Goal: Navigation & Orientation: Find specific page/section

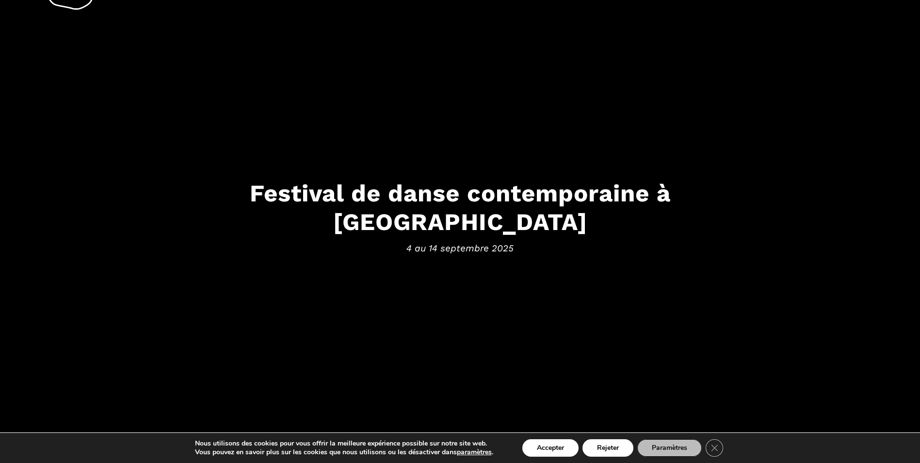
scroll to position [97, 0]
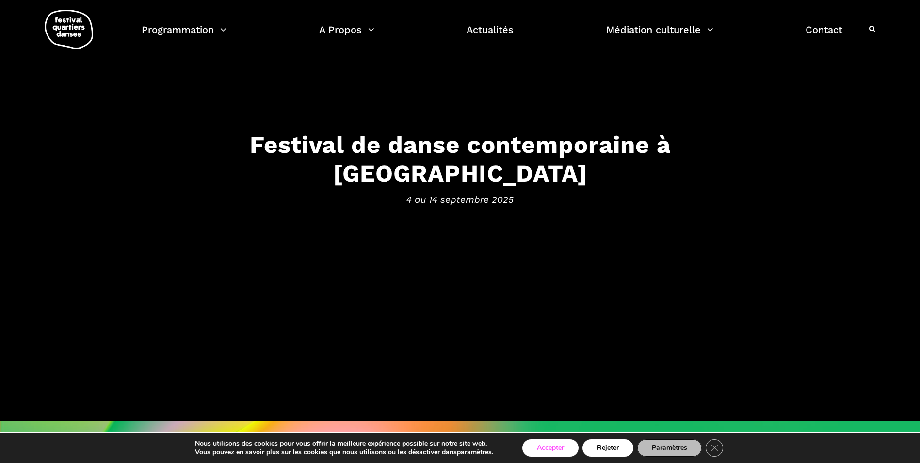
click at [549, 450] on button "Accepter" at bounding box center [550, 447] width 56 height 17
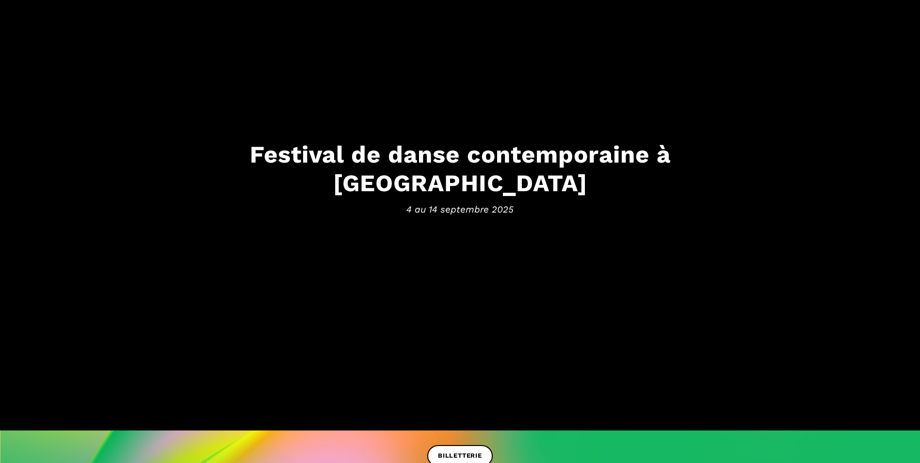
scroll to position [97, 0]
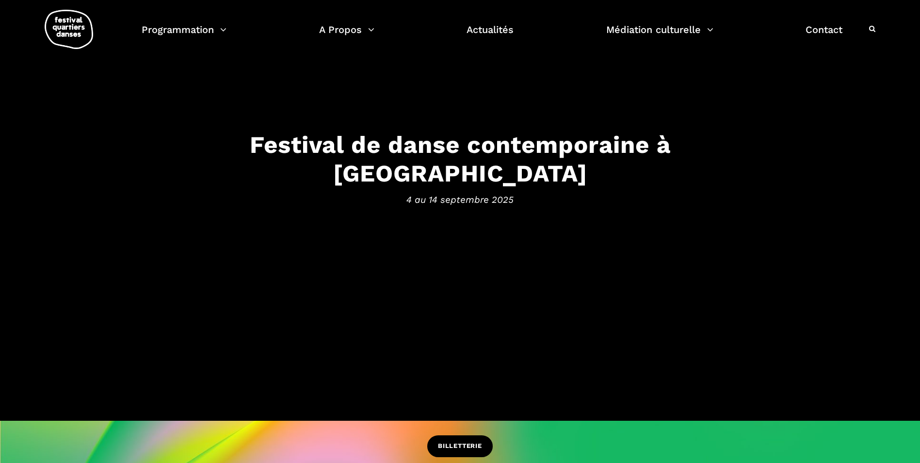
click at [459, 442] on span "BILLETTERIE" at bounding box center [460, 446] width 44 height 10
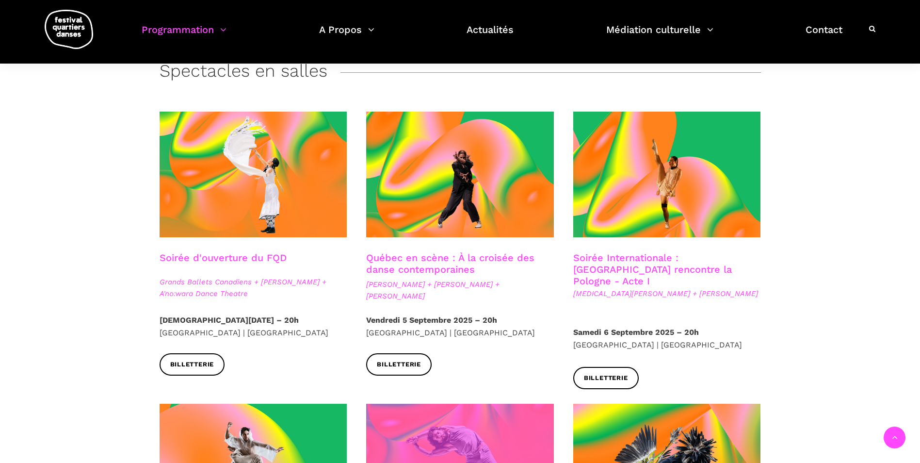
scroll to position [340, 0]
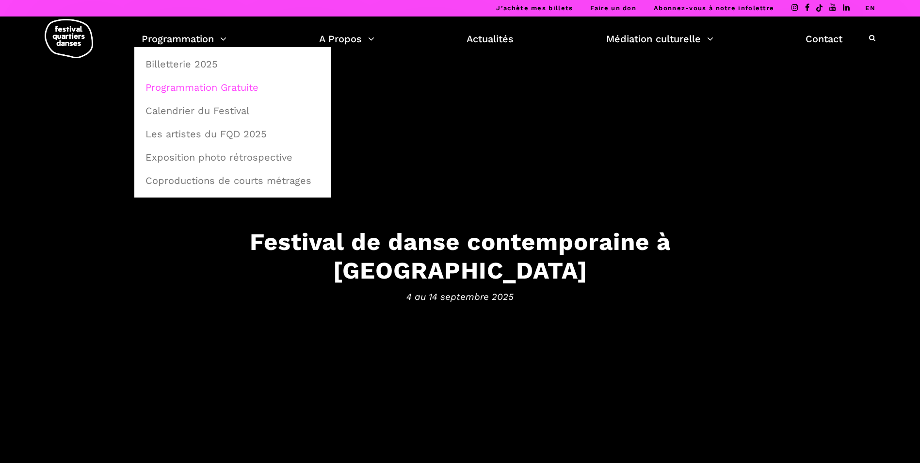
click at [215, 86] on link "Programmation Gratuite" at bounding box center [233, 87] width 186 height 22
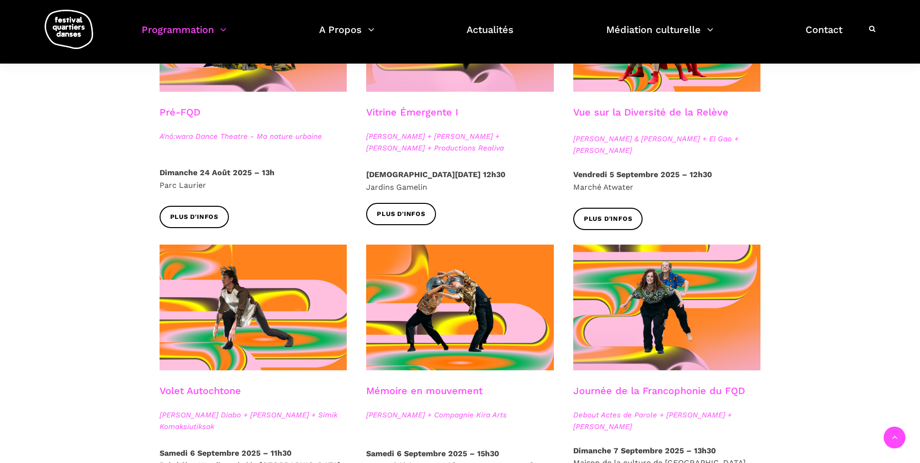
scroll to position [388, 0]
